Goal: Task Accomplishment & Management: Complete application form

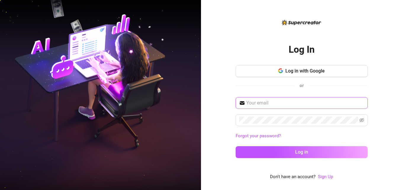
click at [281, 107] on span at bounding box center [302, 103] width 132 height 12
paste input "[EMAIL_ADDRESS][DOMAIN_NAME]"
type input "[EMAIL_ADDRESS][DOMAIN_NAME]"
click at [271, 126] on span at bounding box center [302, 120] width 132 height 12
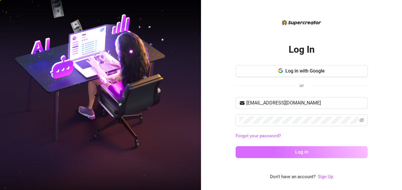
click at [277, 153] on button "Log in" at bounding box center [302, 152] width 132 height 12
